Goal: Book appointment/travel/reservation

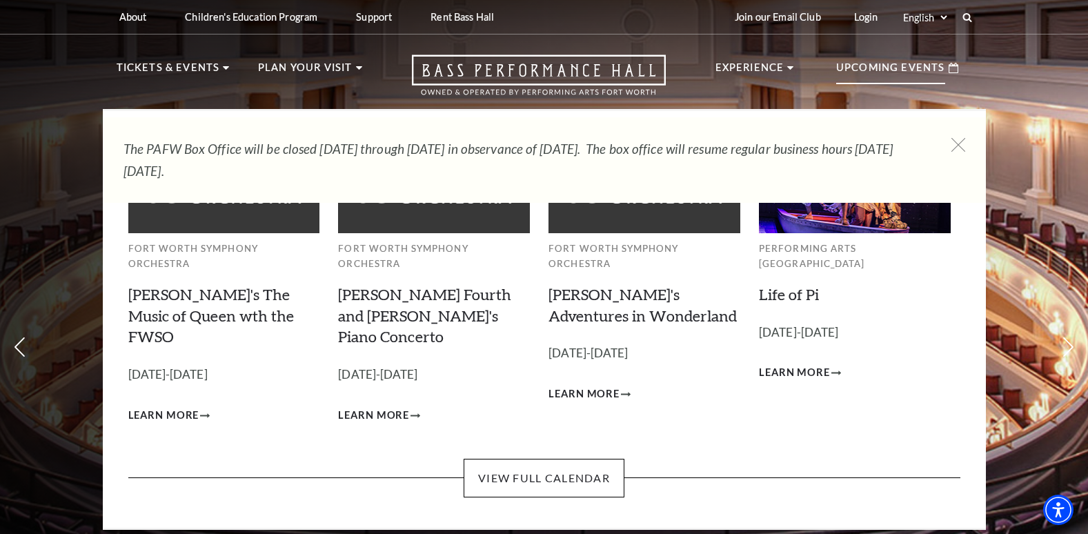
click at [900, 63] on p "Upcoming Events" at bounding box center [890, 71] width 109 height 25
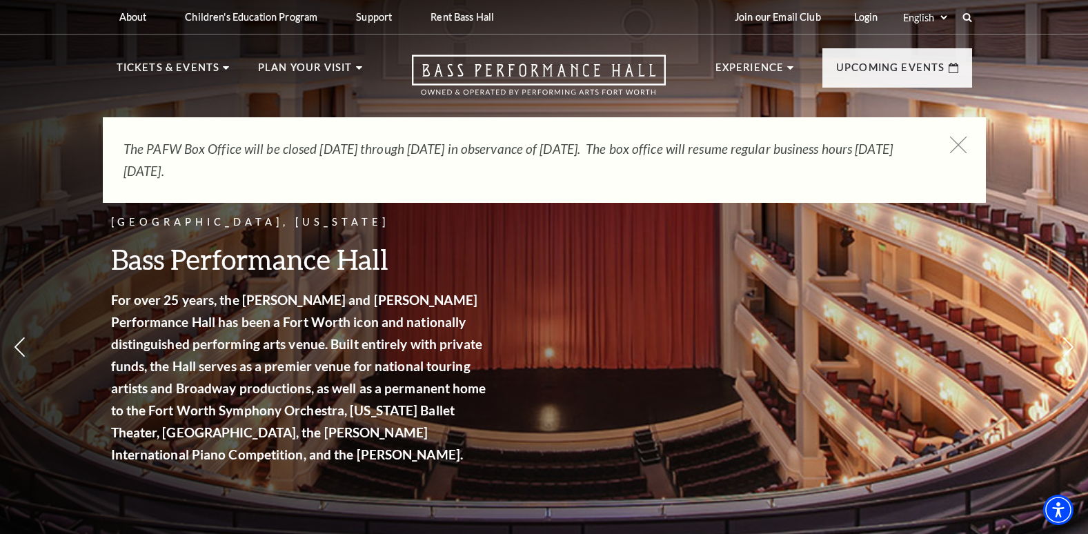
click at [957, 145] on icon at bounding box center [957, 145] width 17 height 17
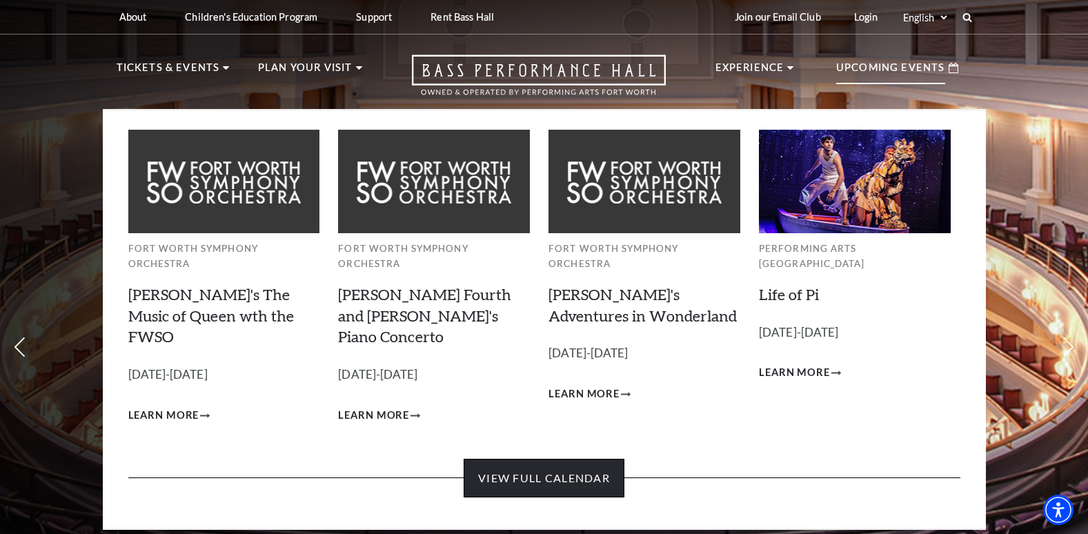
click at [500, 459] on link "View Full Calendar" at bounding box center [544, 478] width 161 height 39
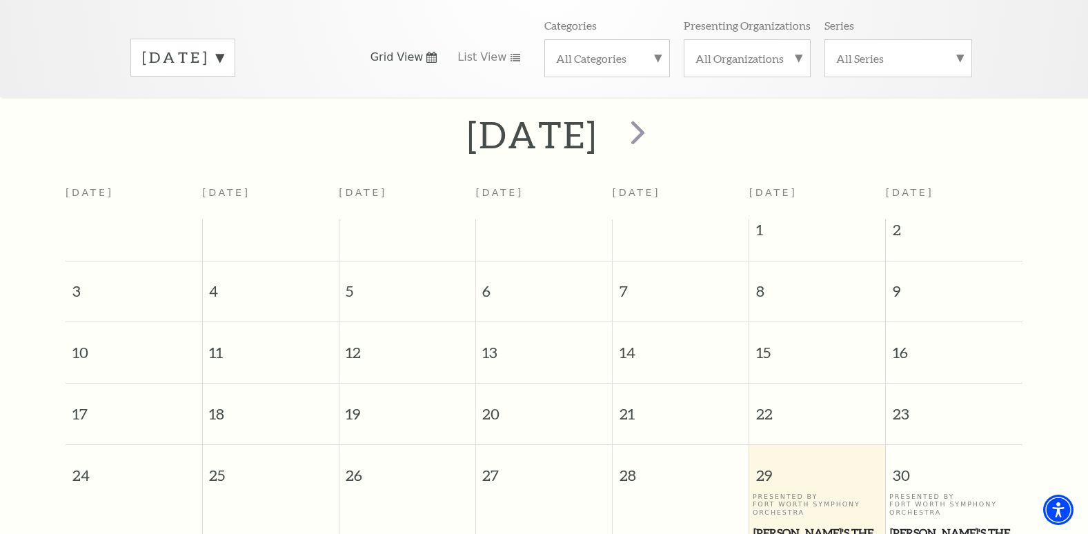
scroll to position [184, 0]
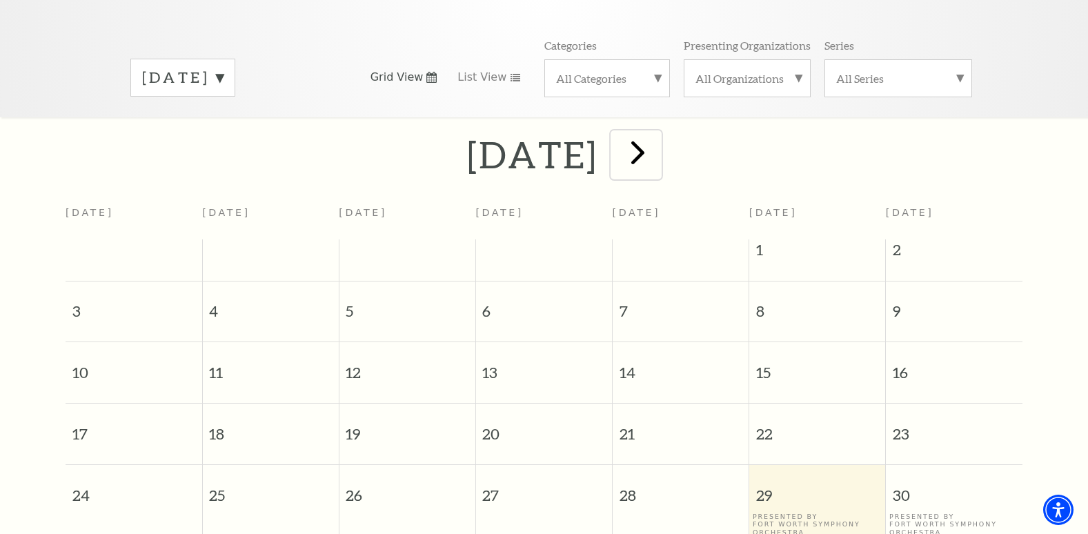
click at [657, 132] on span "next" at bounding box center [637, 151] width 39 height 39
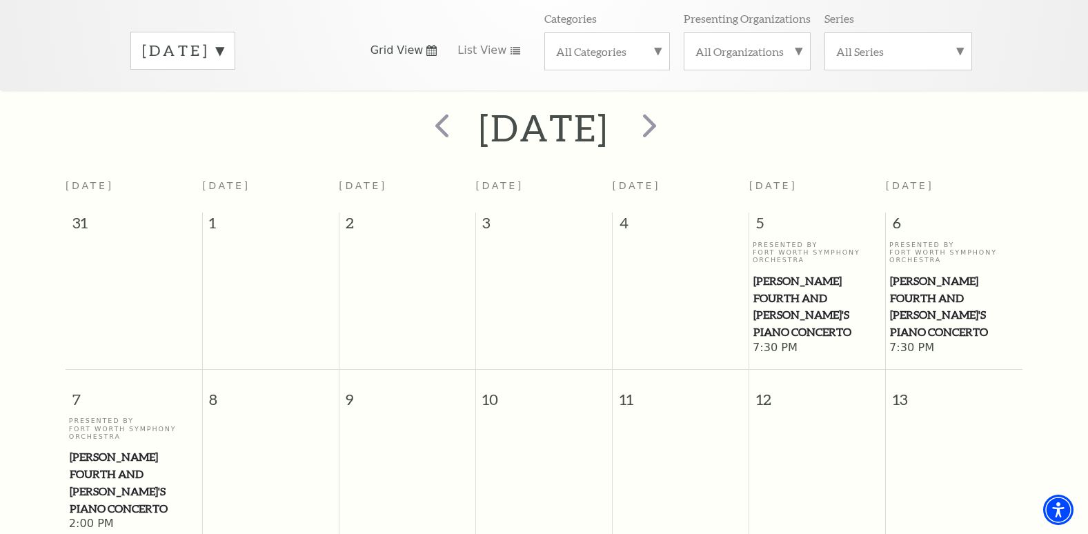
scroll to position [192, 0]
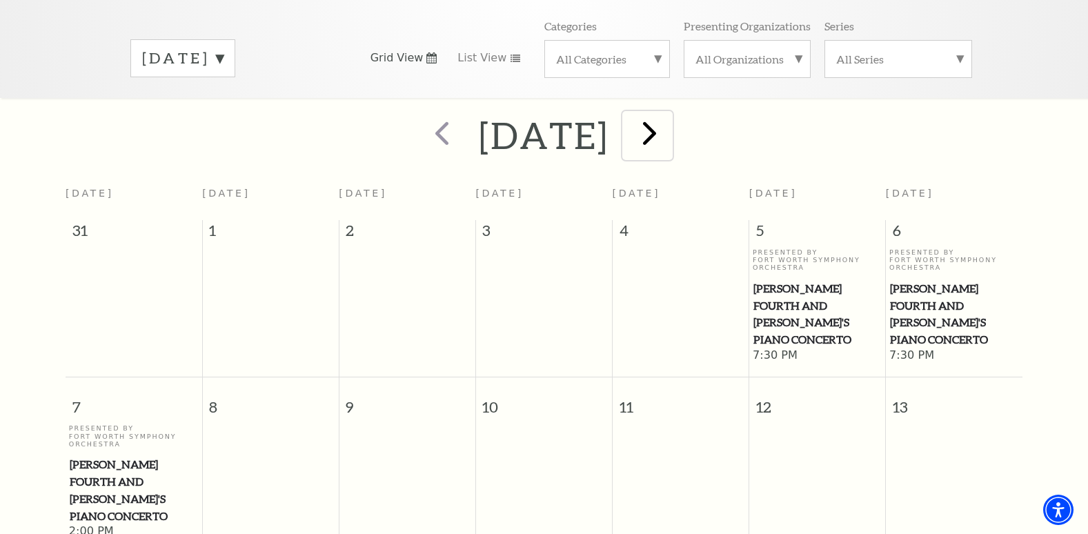
click at [669, 117] on span "next" at bounding box center [649, 132] width 39 height 39
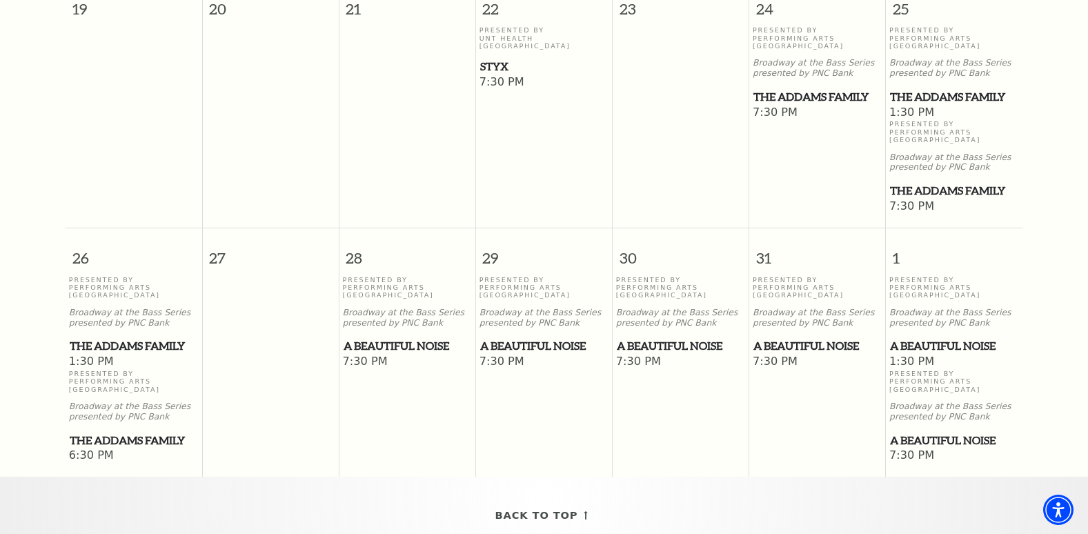
scroll to position [967, 0]
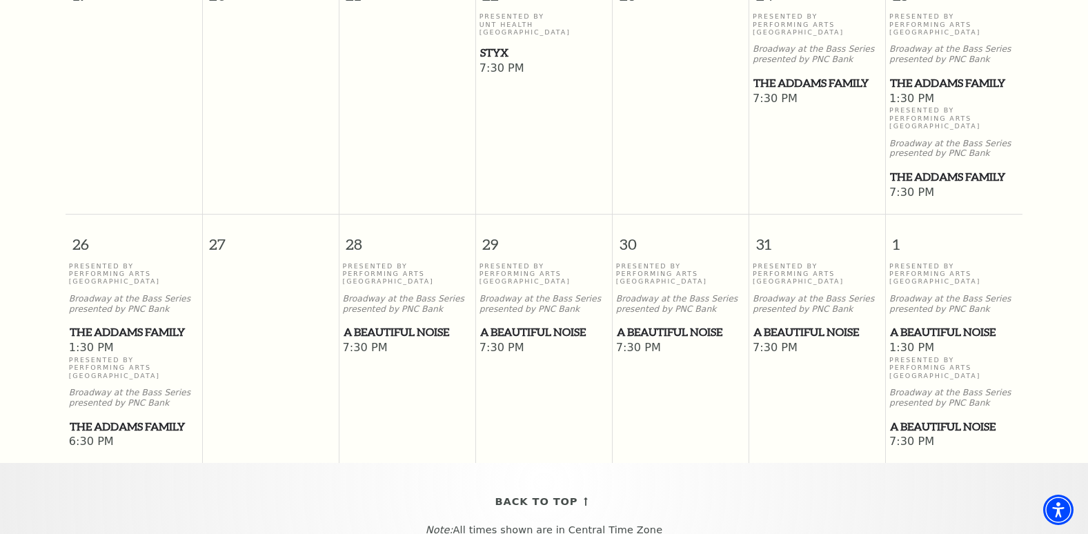
click at [397, 324] on span "A Beautiful Noise" at bounding box center [408, 332] width 128 height 17
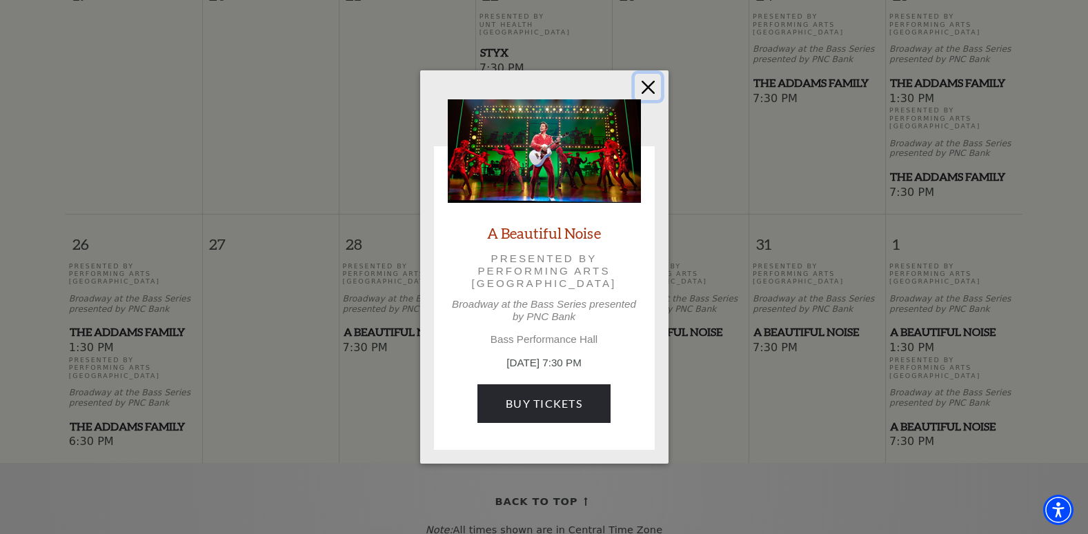
click at [644, 88] on button "Close" at bounding box center [648, 87] width 26 height 26
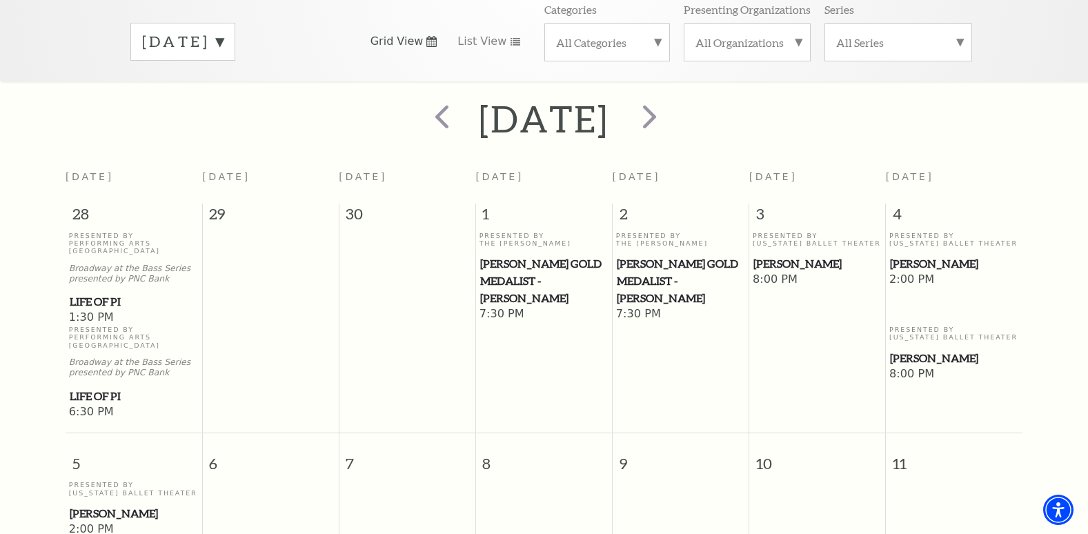
scroll to position [154, 0]
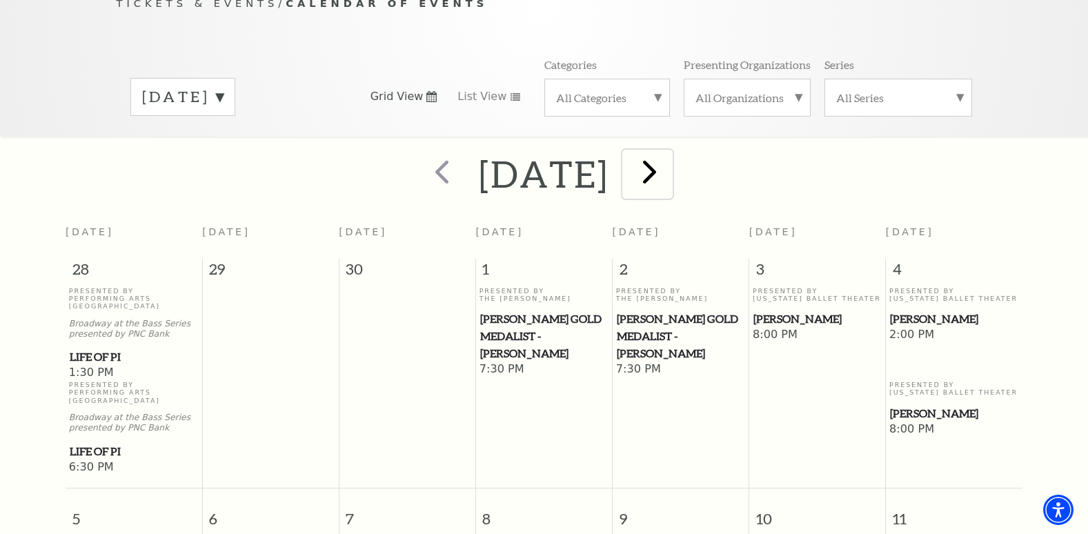
click at [669, 156] on span "next" at bounding box center [649, 171] width 39 height 39
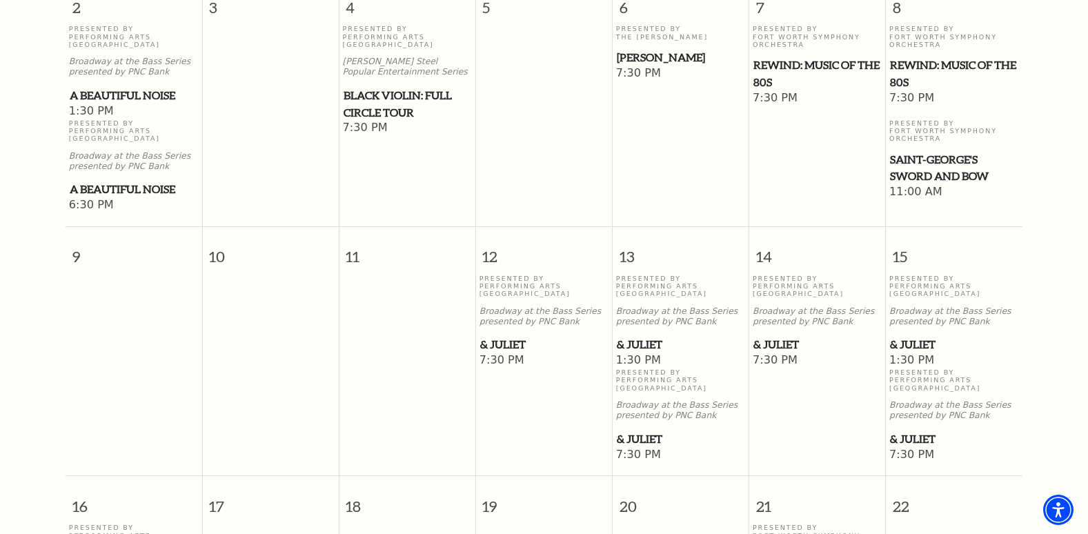
scroll to position [684, 0]
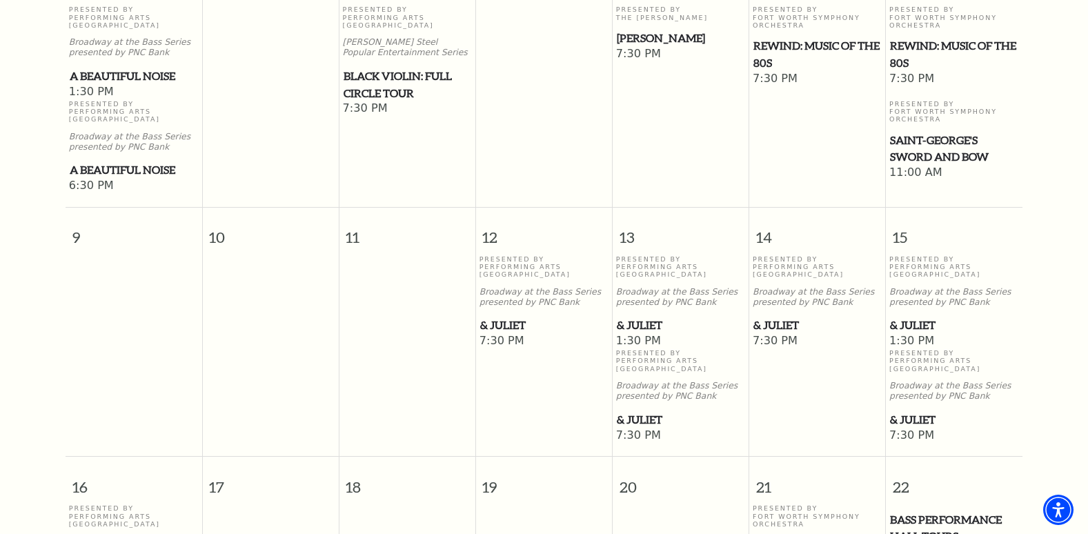
click at [497, 318] on span "& Juliet" at bounding box center [544, 325] width 128 height 17
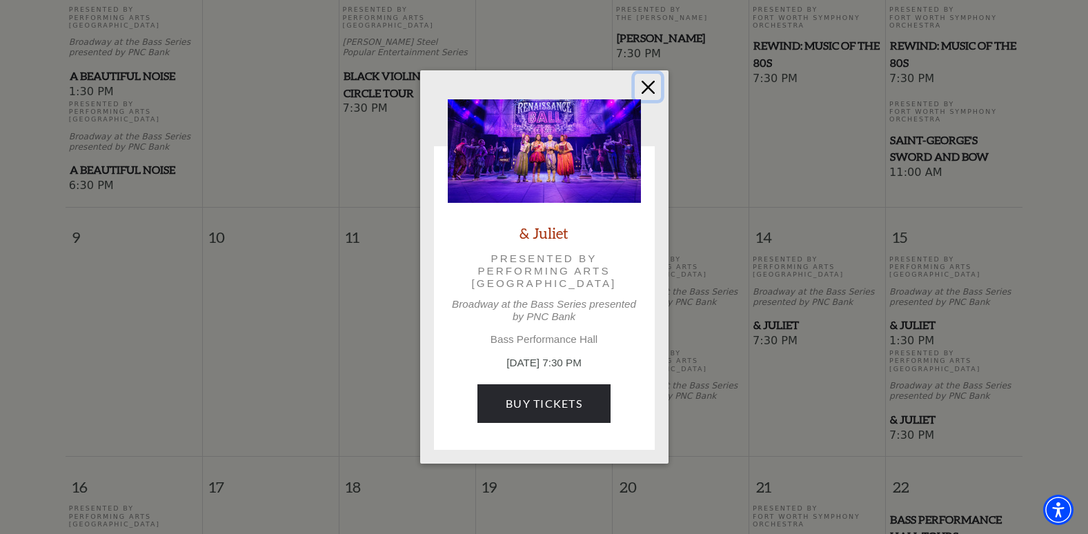
click at [650, 81] on button "Close" at bounding box center [648, 87] width 26 height 26
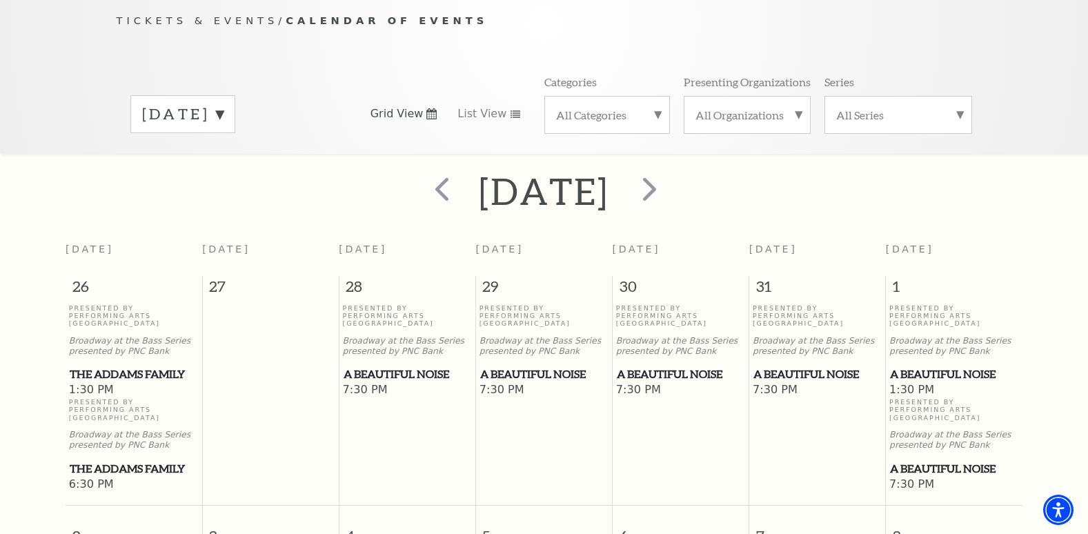
scroll to position [101, 0]
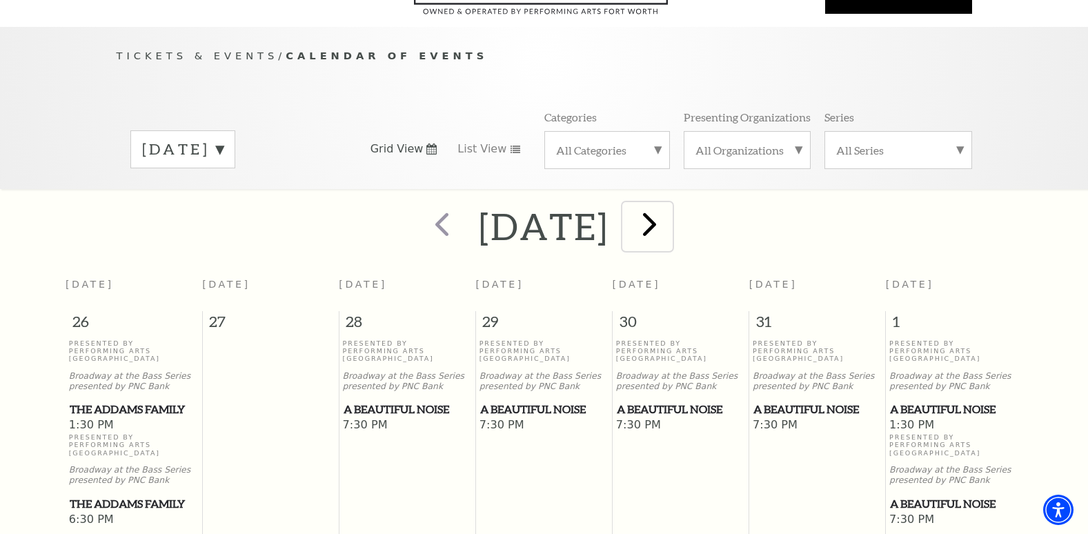
click at [669, 204] on span "next" at bounding box center [649, 223] width 39 height 39
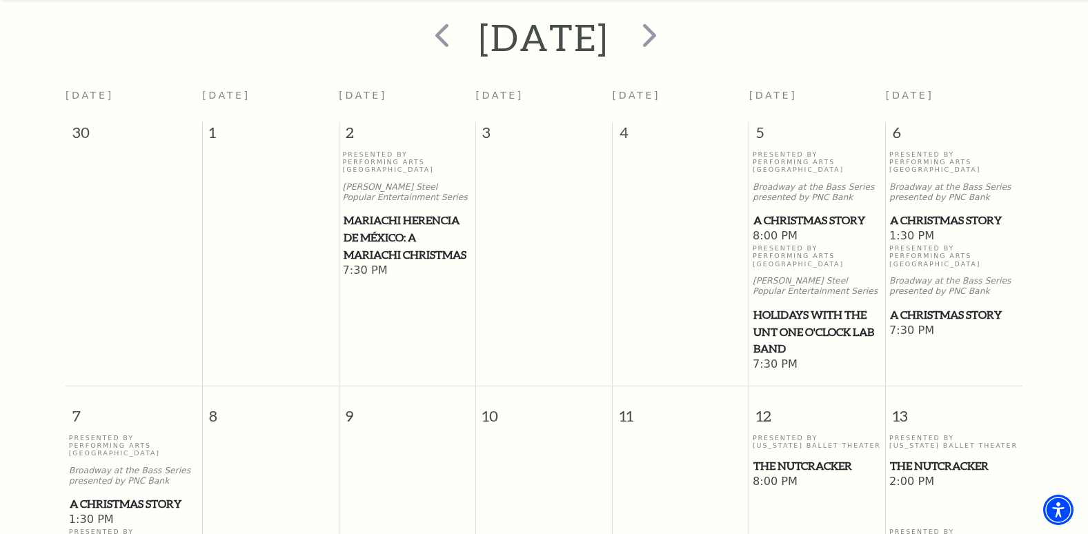
scroll to position [267, 0]
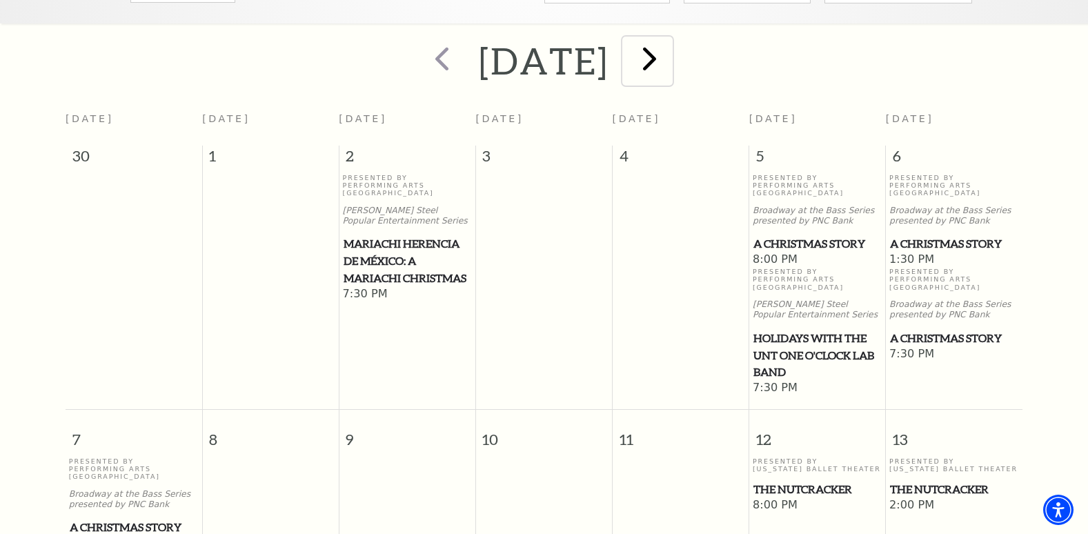
click at [669, 46] on span "next" at bounding box center [649, 58] width 39 height 39
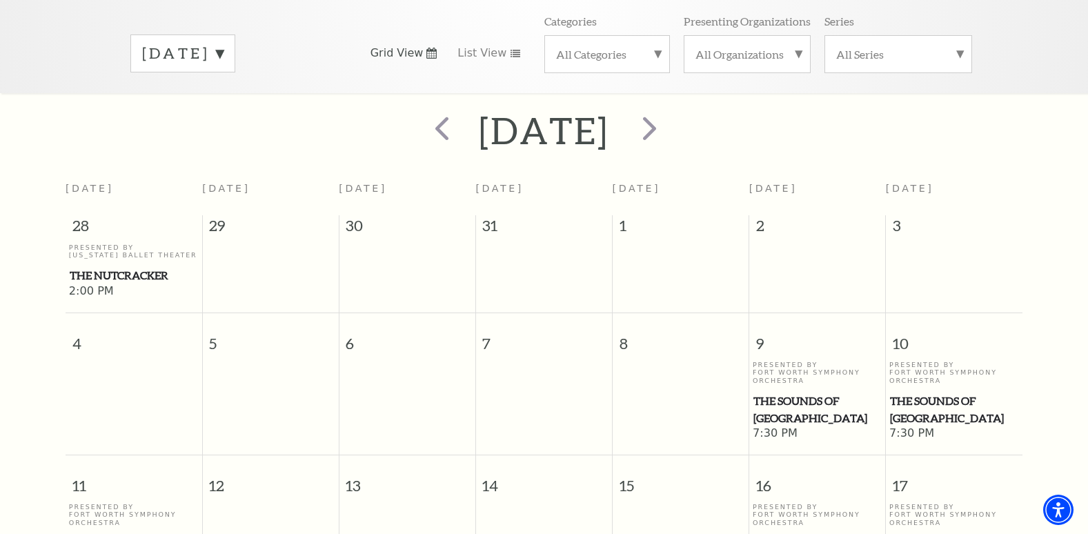
scroll to position [0, 0]
